Goal: Transaction & Acquisition: Obtain resource

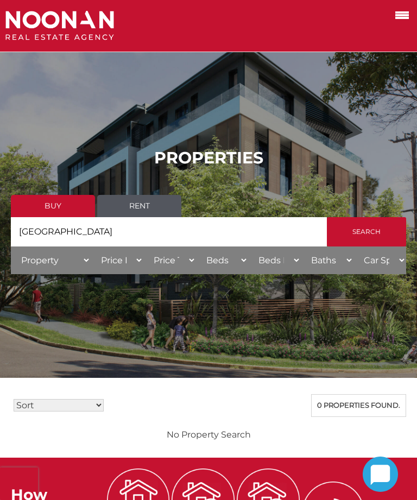
click at [402, 16] on span at bounding box center [402, 15] width 14 height 2
click at [0, 0] on input "checkbox" at bounding box center [0, 0] width 0 height 0
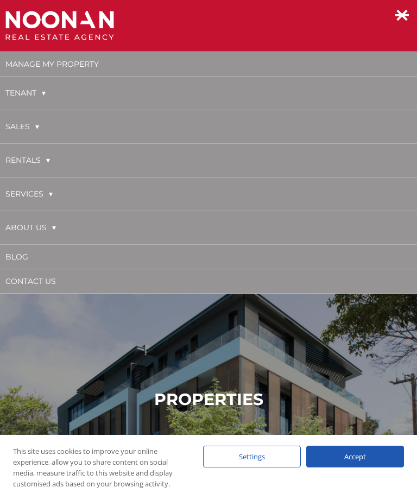
click at [42, 95] on link "Tenant" at bounding box center [25, 93] width 40 height 22
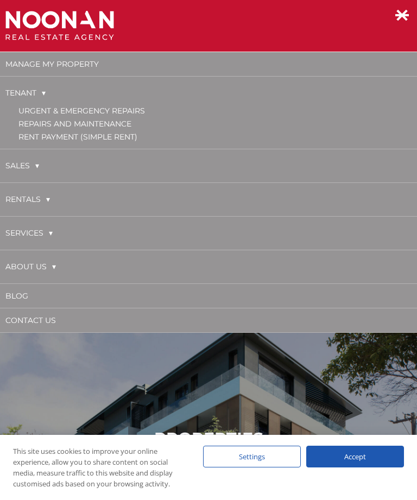
click at [50, 197] on link "Rentals" at bounding box center [27, 199] width 45 height 22
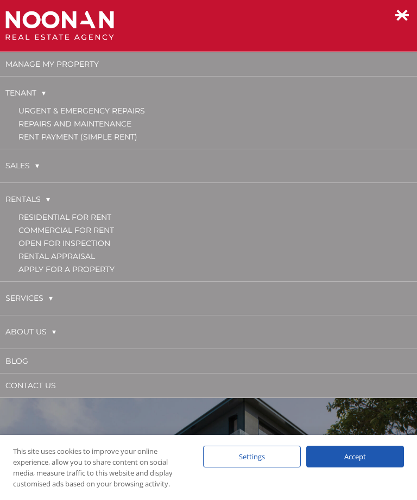
click at [95, 213] on link "Residential for Rent" at bounding box center [64, 217] width 93 height 10
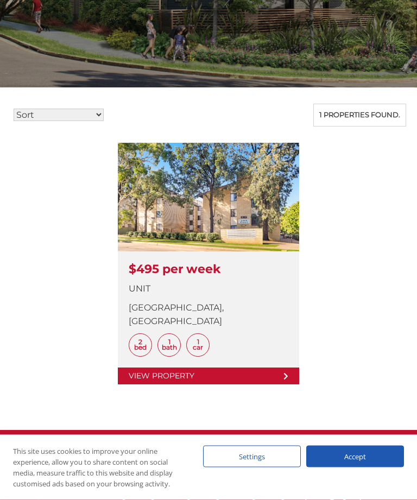
scroll to position [291, 0]
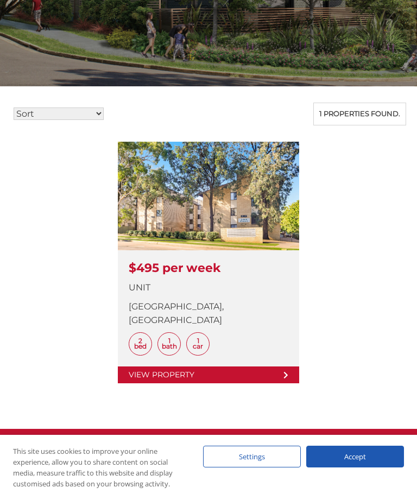
click at [285, 367] on link at bounding box center [208, 263] width 181 height 242
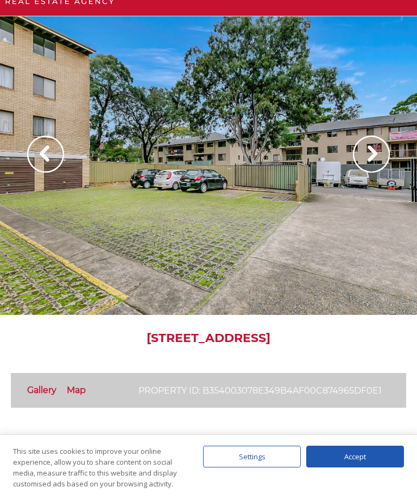
scroll to position [35, 0]
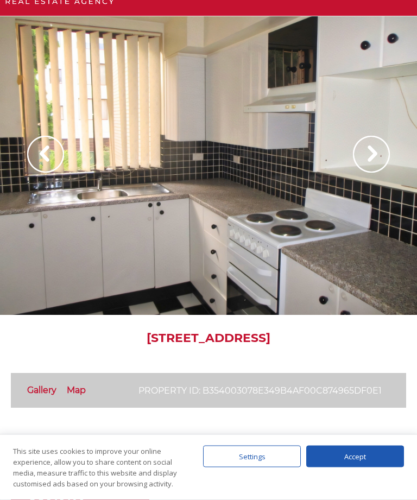
click at [371, 155] on img at bounding box center [371, 154] width 37 height 37
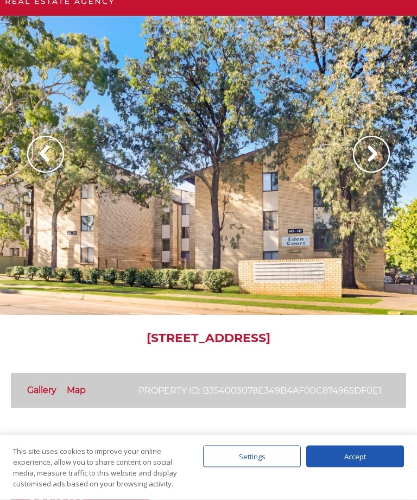
click at [369, 155] on img at bounding box center [371, 154] width 37 height 37
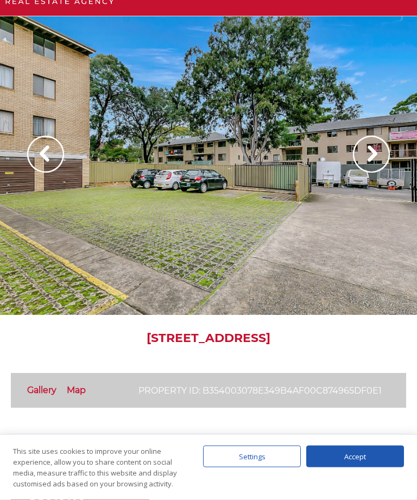
click at [371, 157] on img at bounding box center [371, 154] width 37 height 37
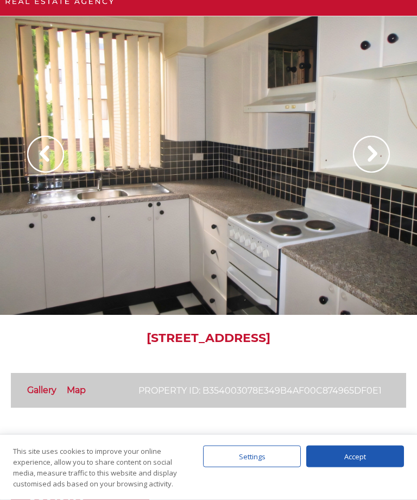
click at [367, 156] on img at bounding box center [371, 154] width 37 height 37
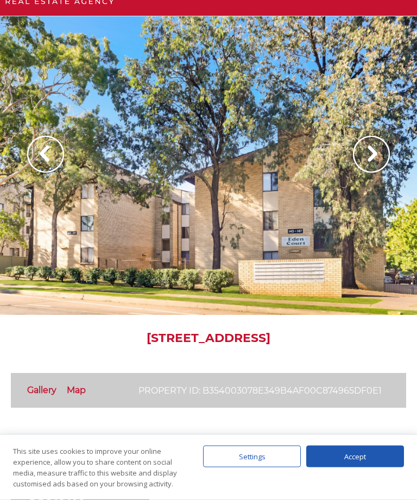
click at [373, 161] on img at bounding box center [371, 154] width 37 height 37
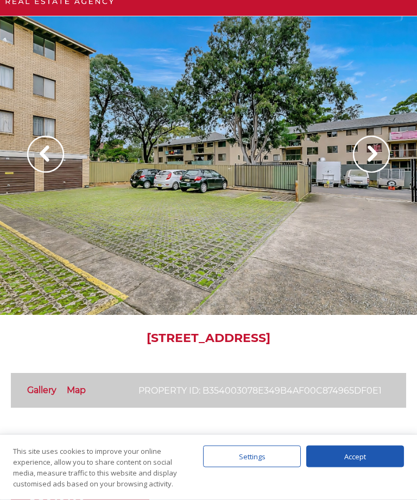
click at [372, 154] on img at bounding box center [371, 154] width 37 height 37
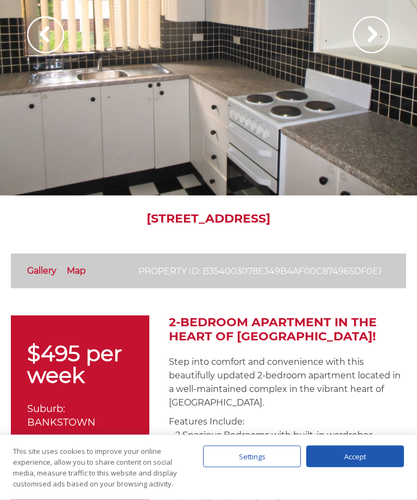
scroll to position [156, 0]
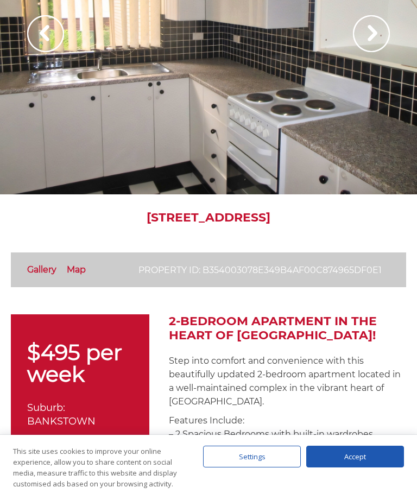
click at [50, 268] on link "Gallery" at bounding box center [41, 269] width 29 height 10
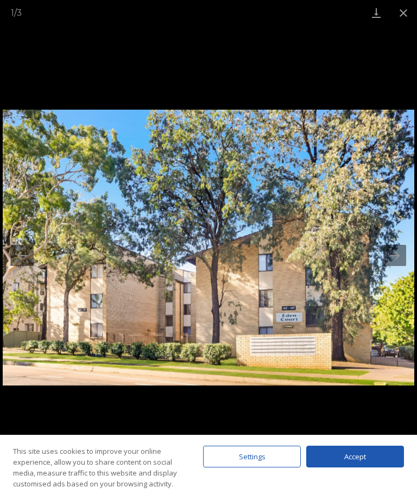
click at [400, 266] on button "Next slide" at bounding box center [394, 255] width 23 height 21
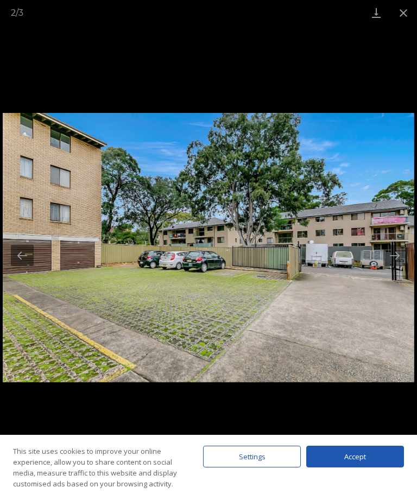
click at [390, 266] on button "Next slide" at bounding box center [394, 255] width 23 height 21
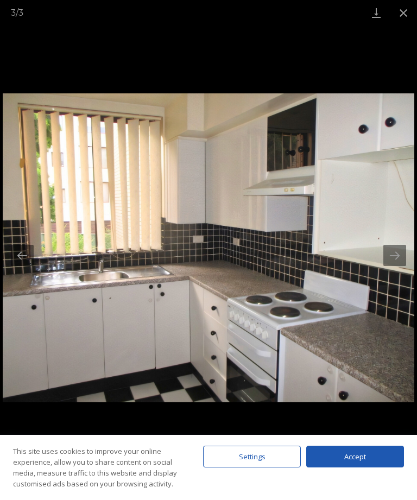
click at [391, 266] on button "Next slide" at bounding box center [394, 255] width 23 height 21
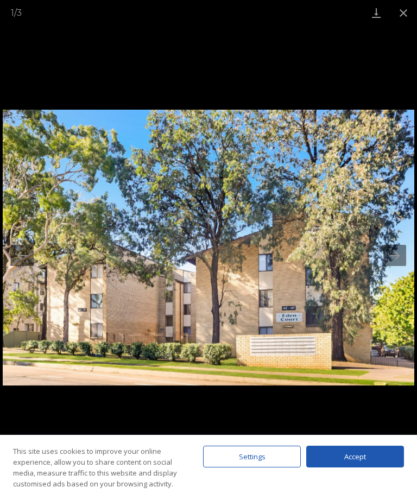
click at [394, 266] on button "Next slide" at bounding box center [394, 255] width 23 height 21
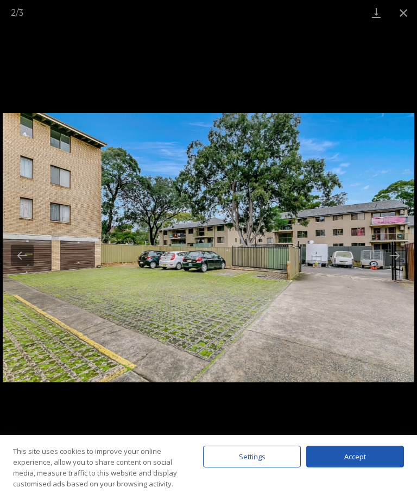
click at [401, 18] on button "Close gallery" at bounding box center [403, 13] width 27 height 26
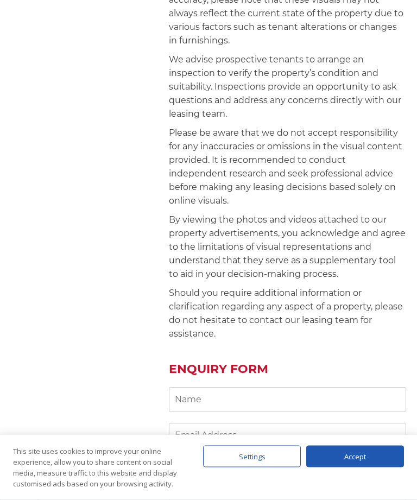
scroll to position [973, 0]
